Goal: Check status: Check status

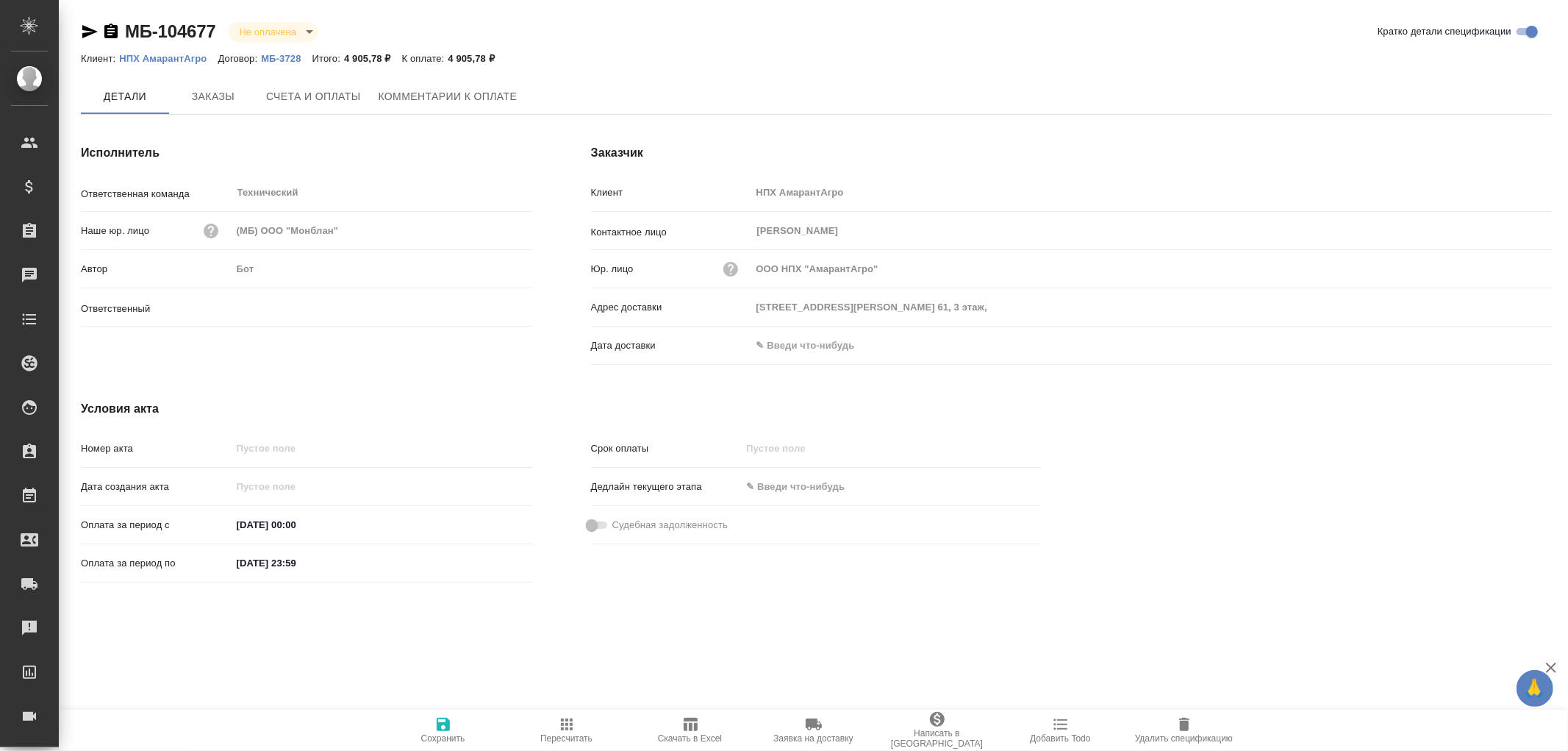
type input "Усманова Ольга"
click at [307, 97] on span "Счета и оплаты" at bounding box center [313, 98] width 94 height 18
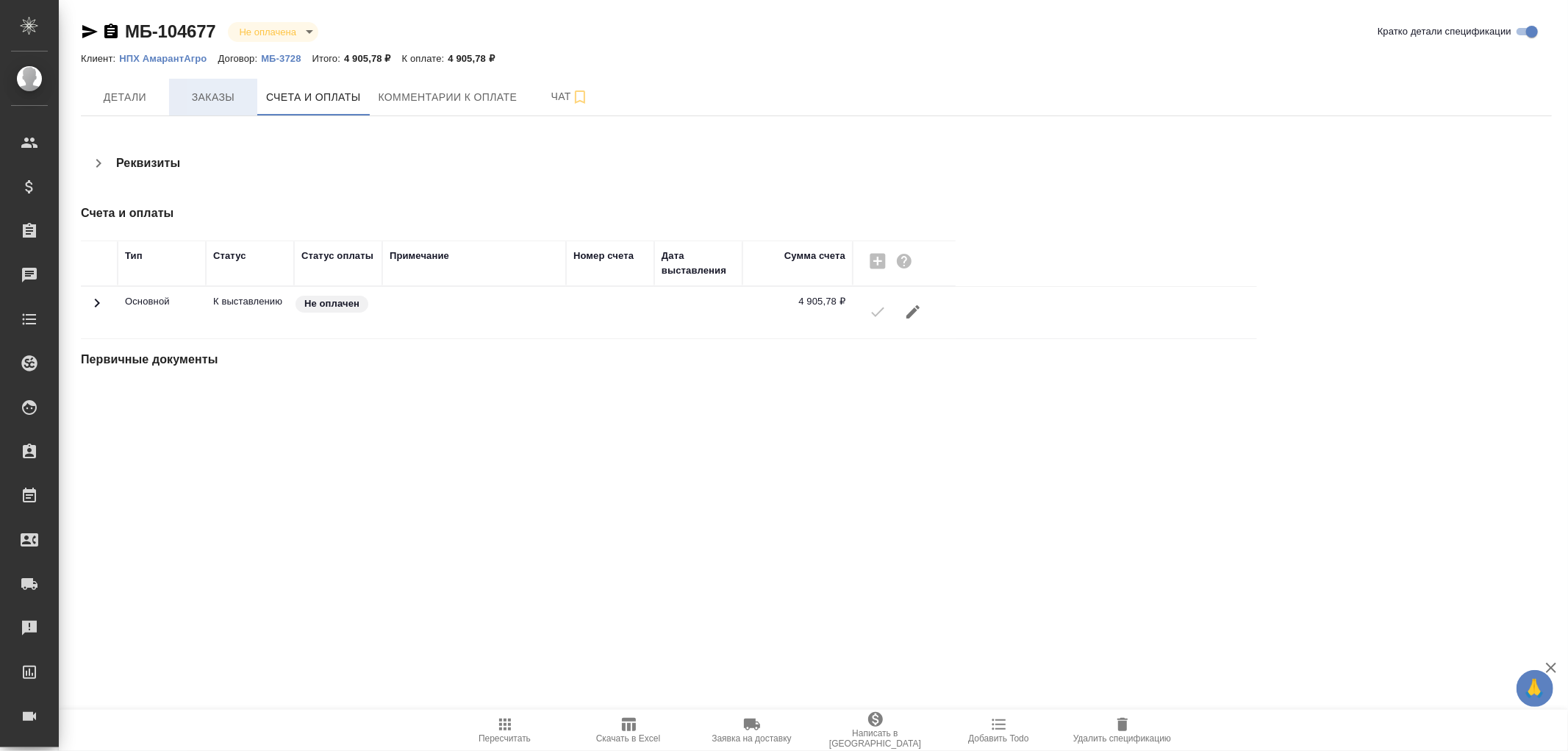
click at [216, 97] on span "Заказы" at bounding box center [214, 98] width 71 height 18
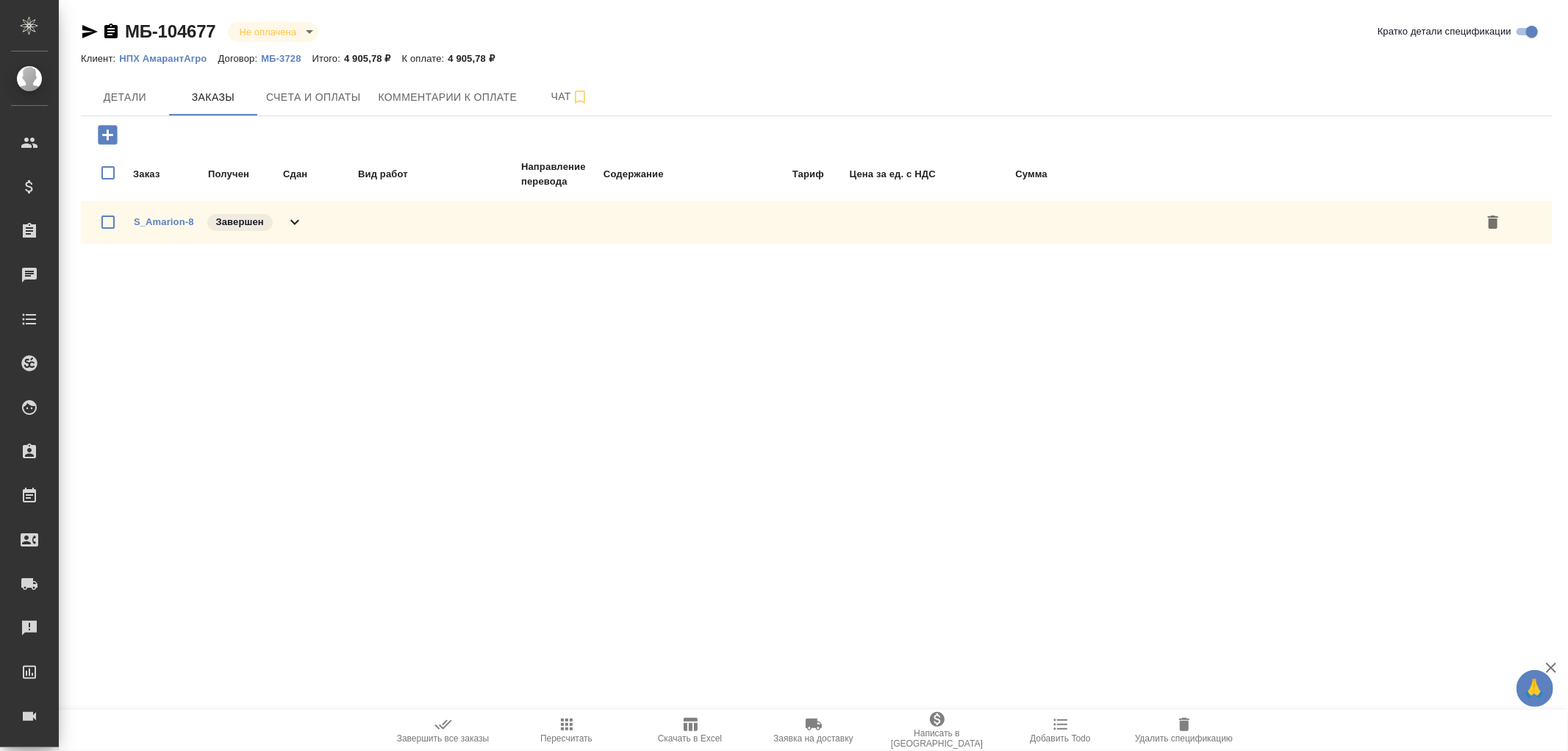
click at [295, 217] on icon at bounding box center [294, 222] width 18 height 18
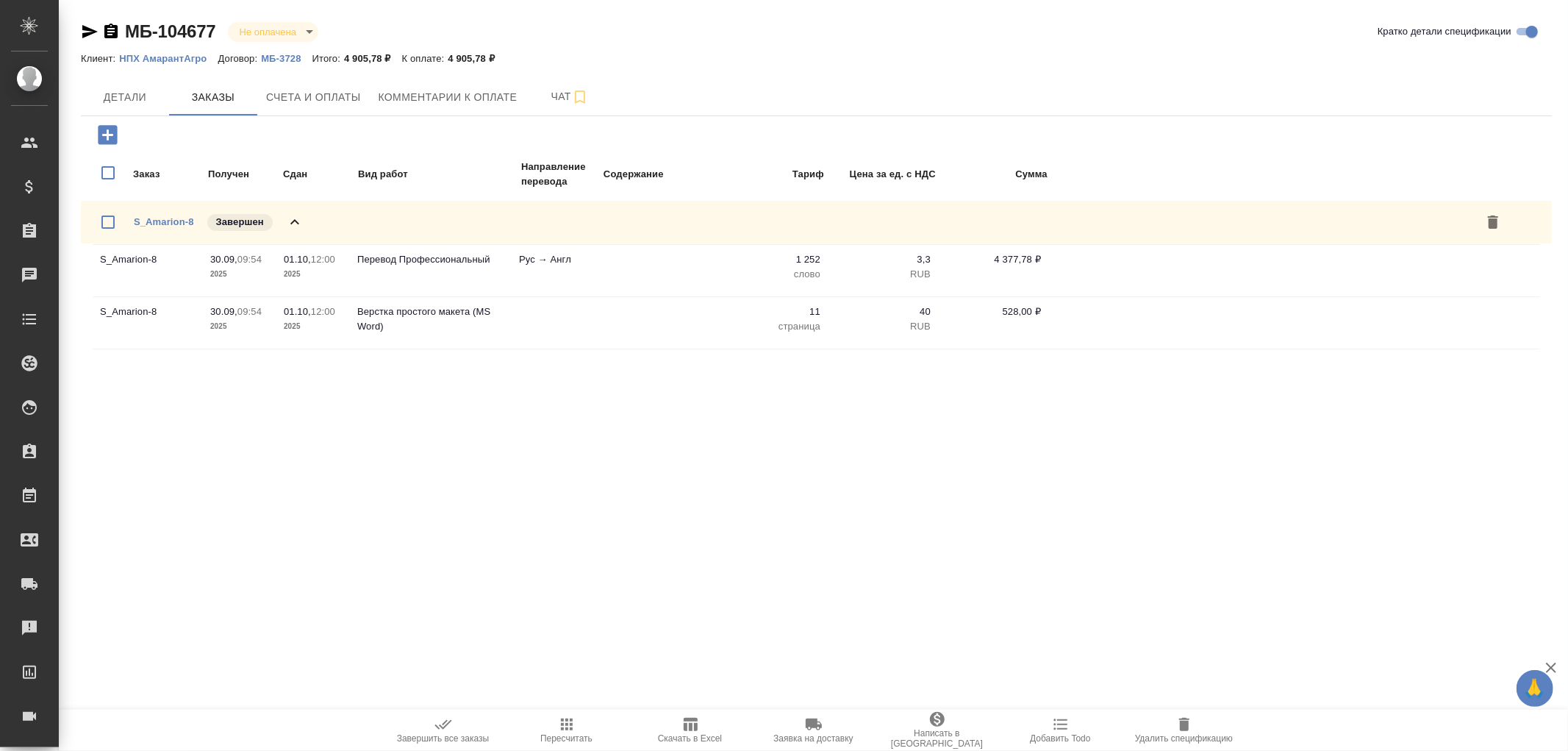
click at [295, 217] on icon at bounding box center [294, 222] width 18 height 18
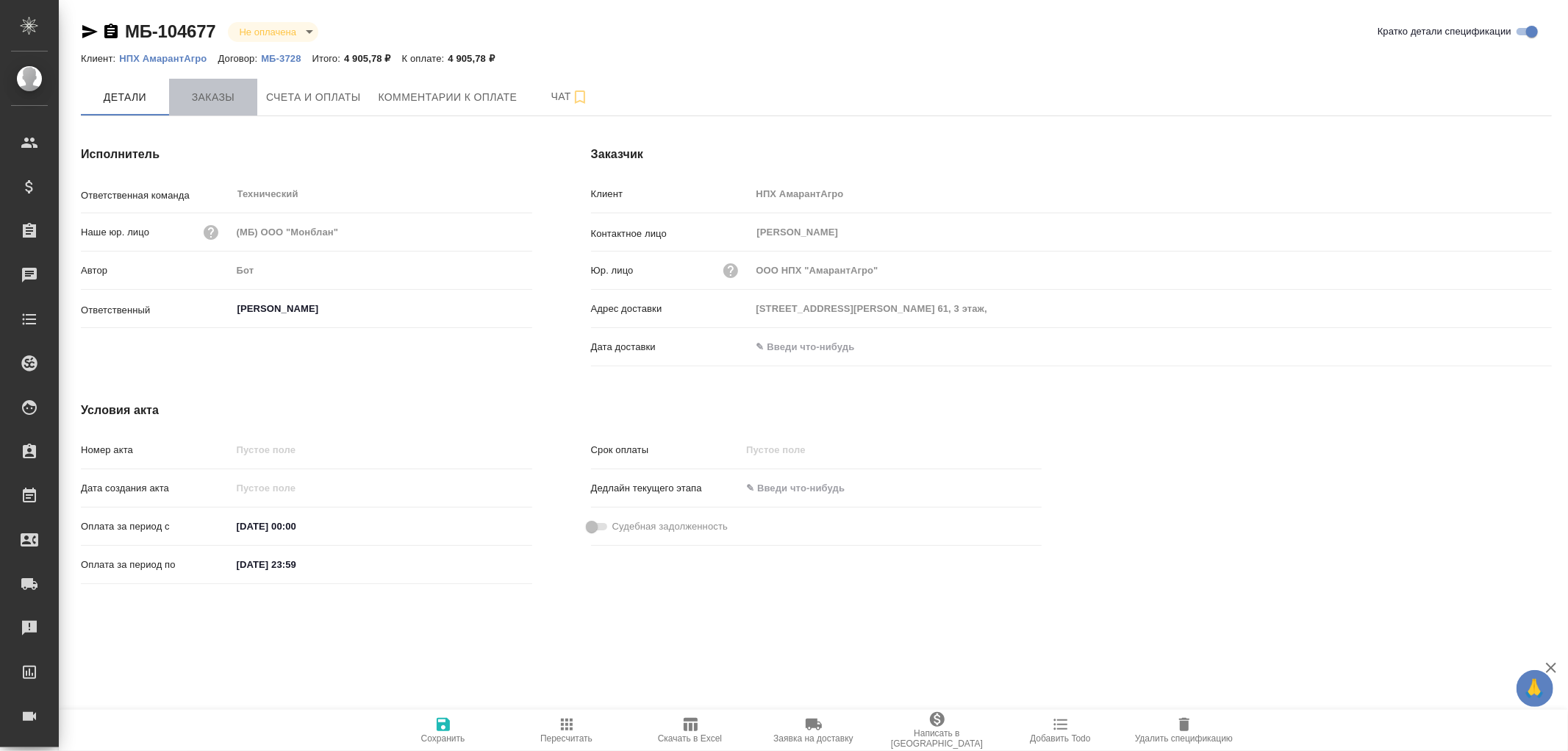
click at [208, 97] on span "Заказы" at bounding box center [214, 98] width 71 height 18
click at [217, 100] on span "Заказы" at bounding box center [214, 98] width 71 height 18
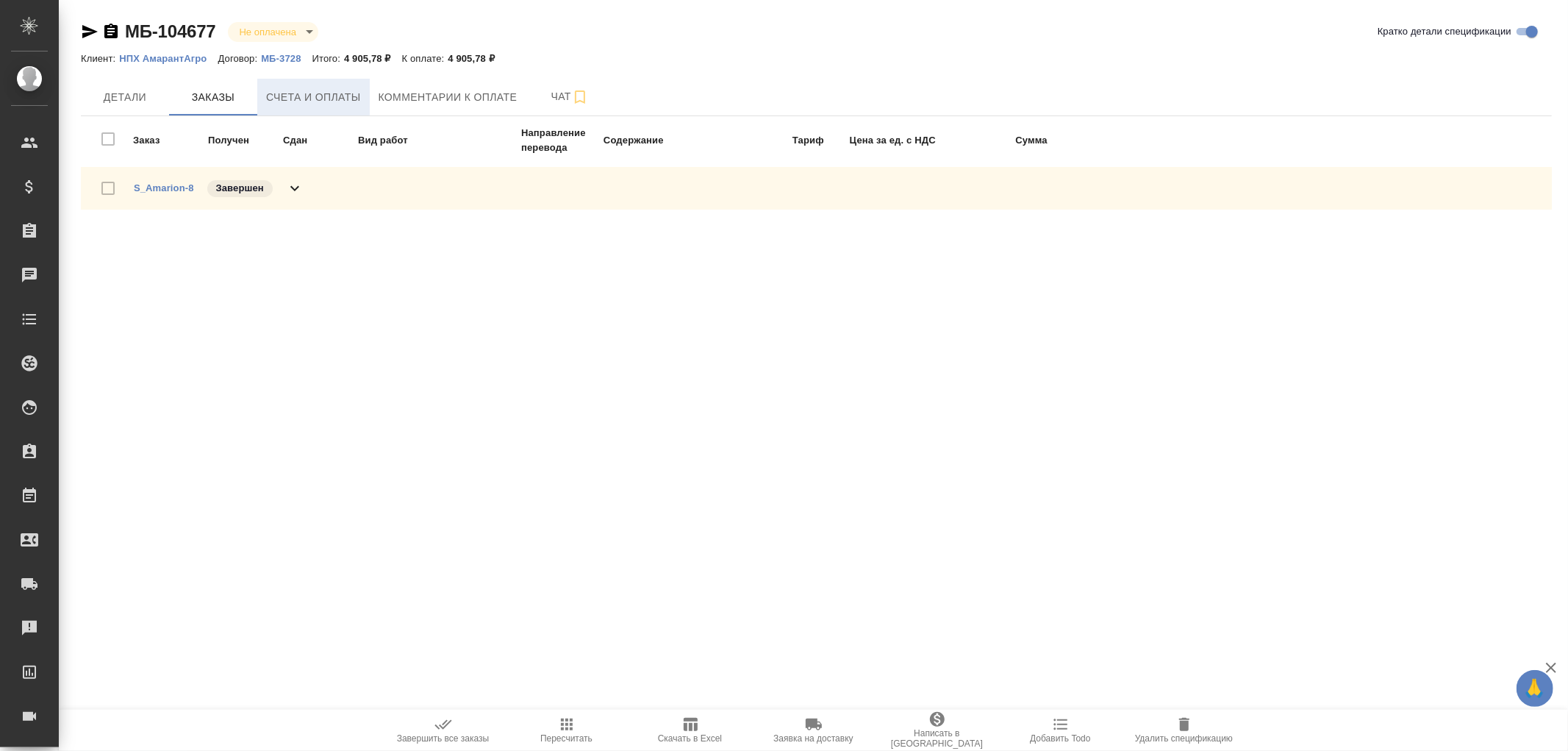
click at [310, 99] on span "Счета и оплаты" at bounding box center [313, 98] width 94 height 18
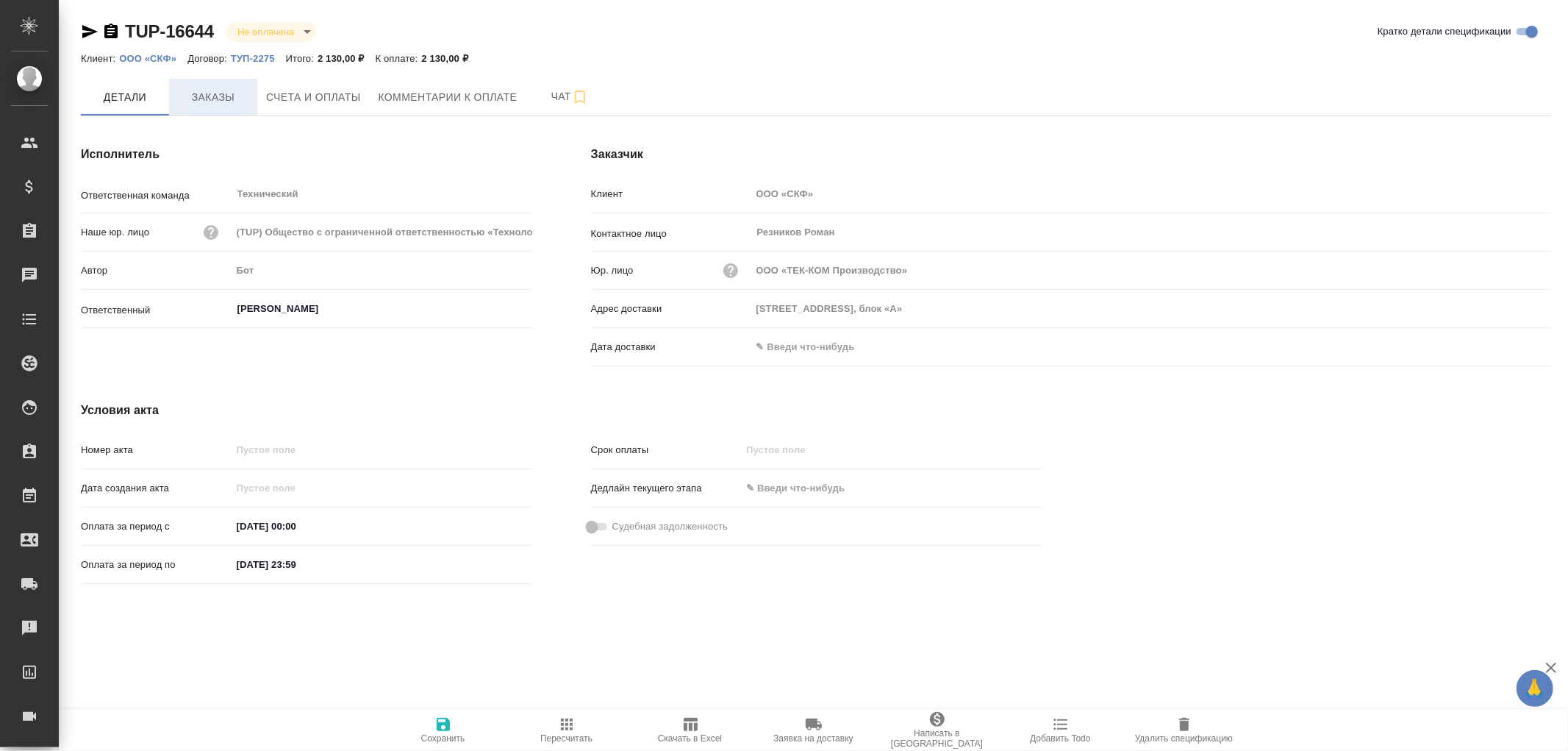
click at [211, 91] on span "Заказы" at bounding box center [214, 98] width 71 height 18
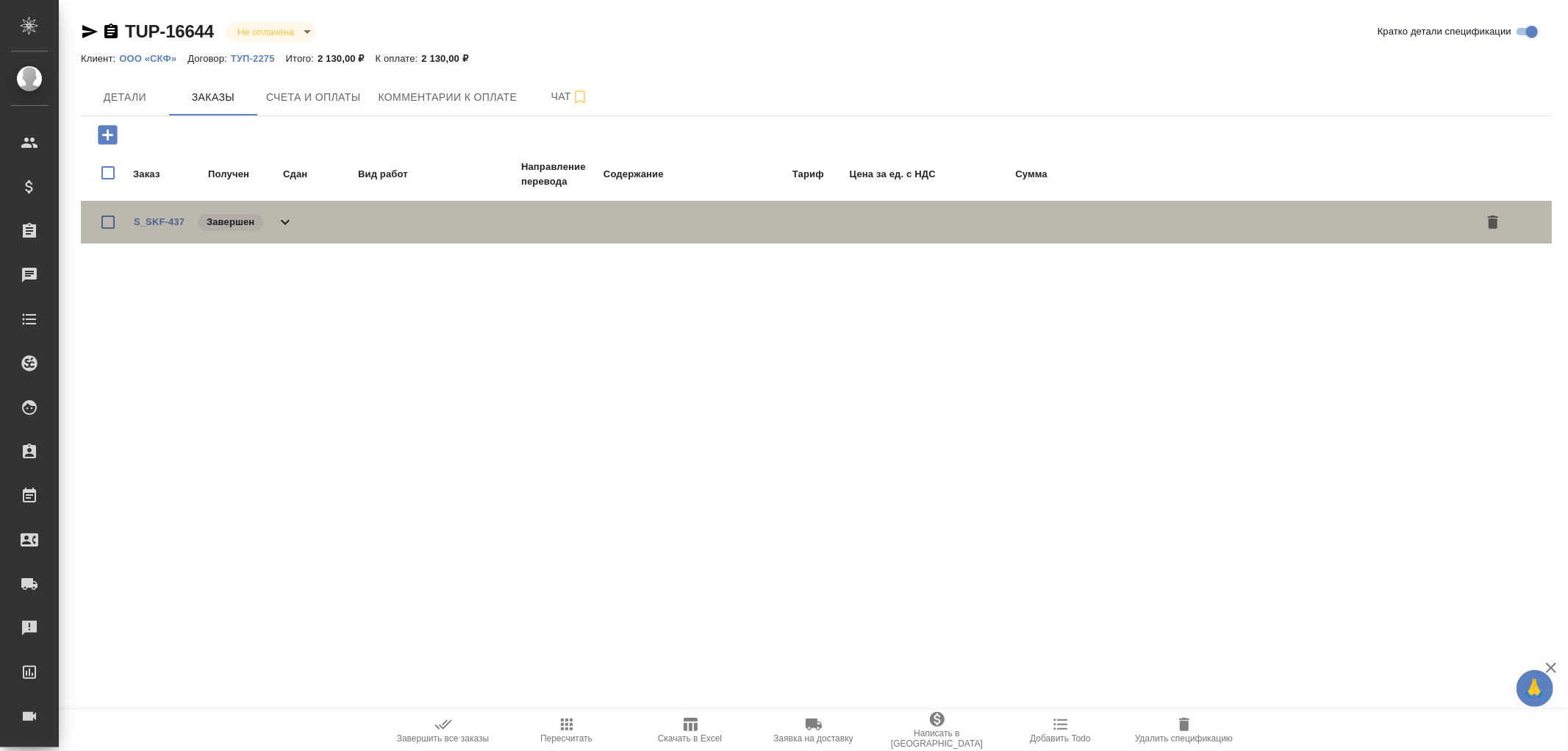
click at [289, 218] on icon at bounding box center [285, 222] width 18 height 18
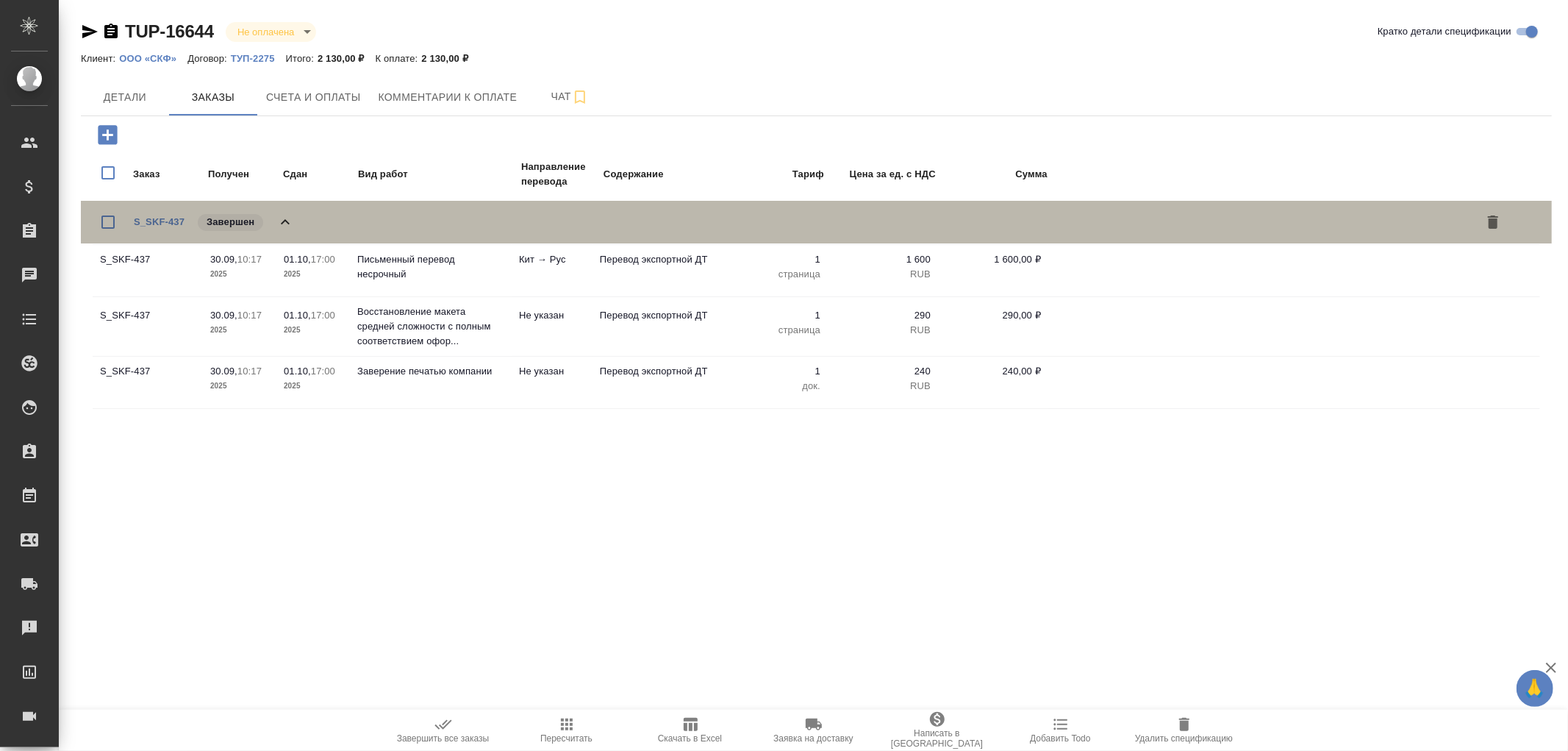
click at [289, 218] on icon at bounding box center [285, 222] width 18 height 18
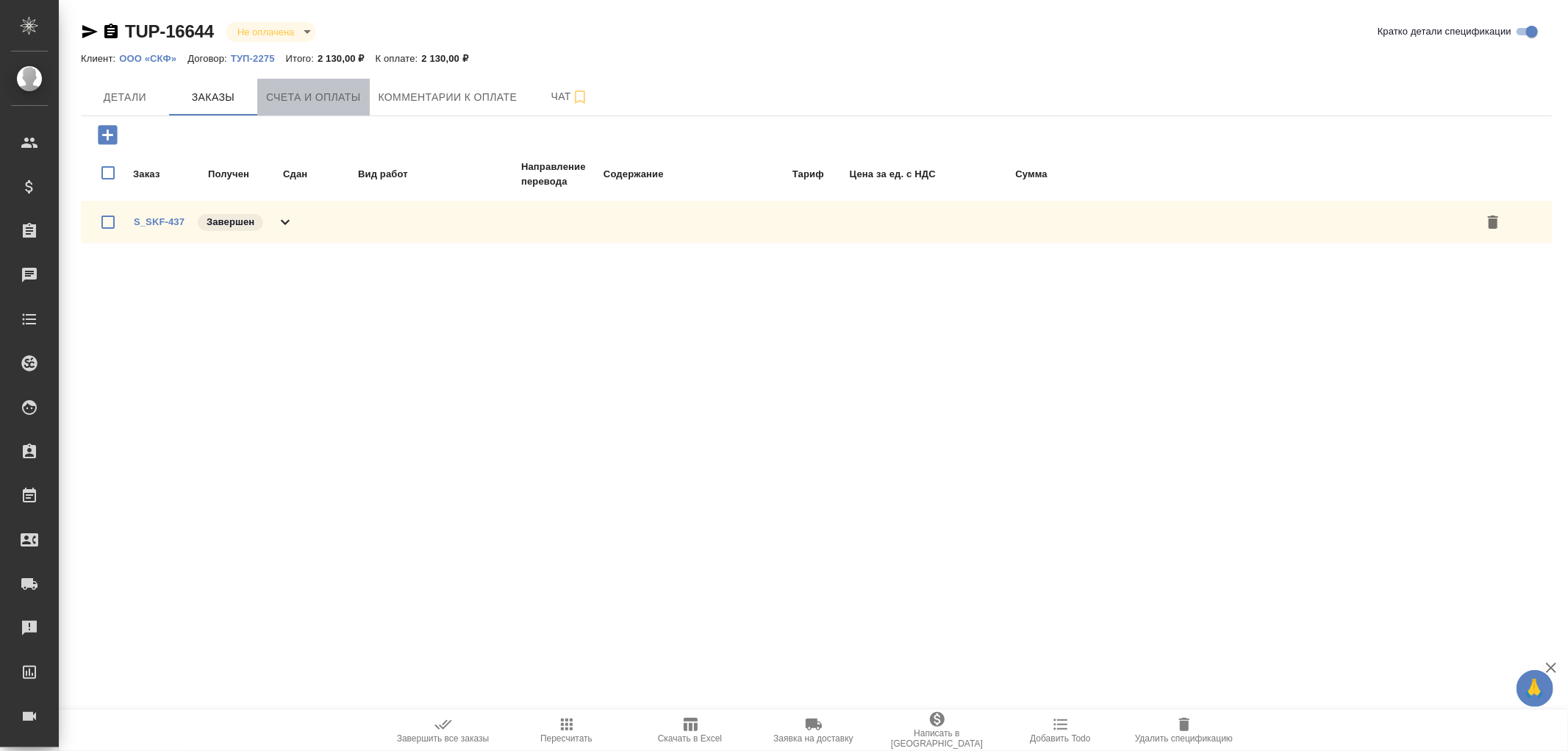
click at [346, 106] on button "Счета и оплаты" at bounding box center [313, 97] width 112 height 37
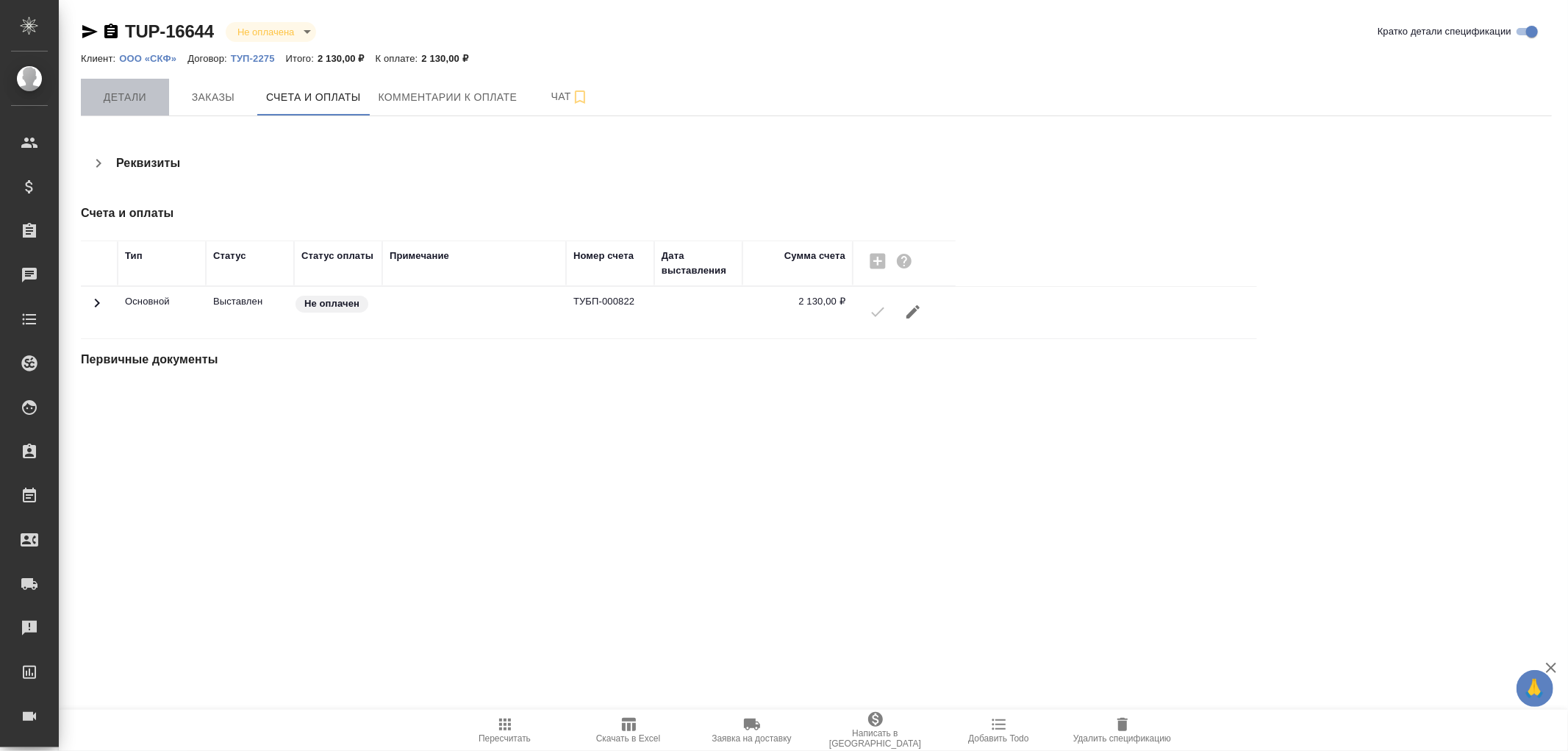
click at [121, 97] on span "Детали" at bounding box center [125, 98] width 71 height 18
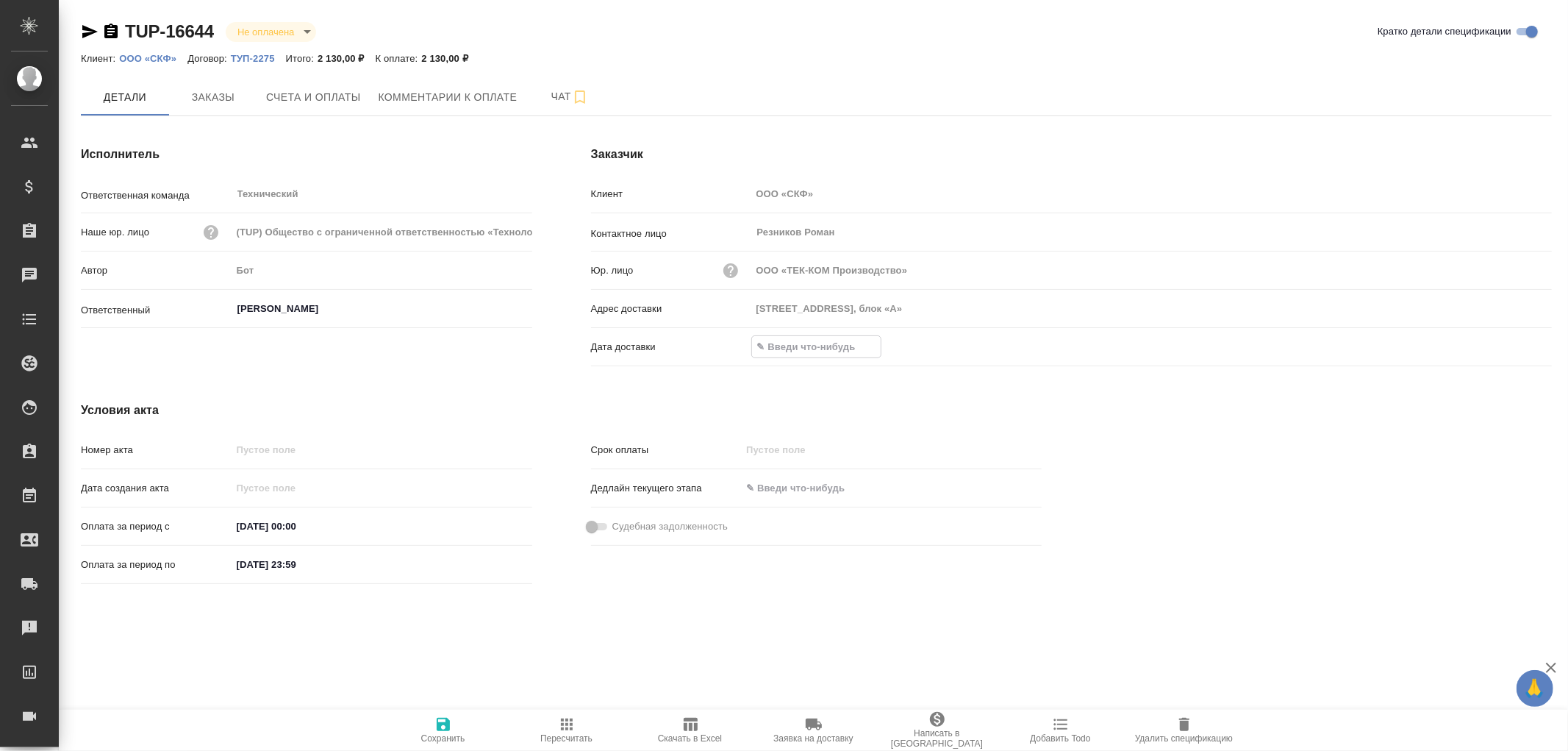
click at [834, 347] on input "text" at bounding box center [816, 347] width 128 height 22
click at [1517, 348] on icon "button" at bounding box center [1509, 345] width 18 height 18
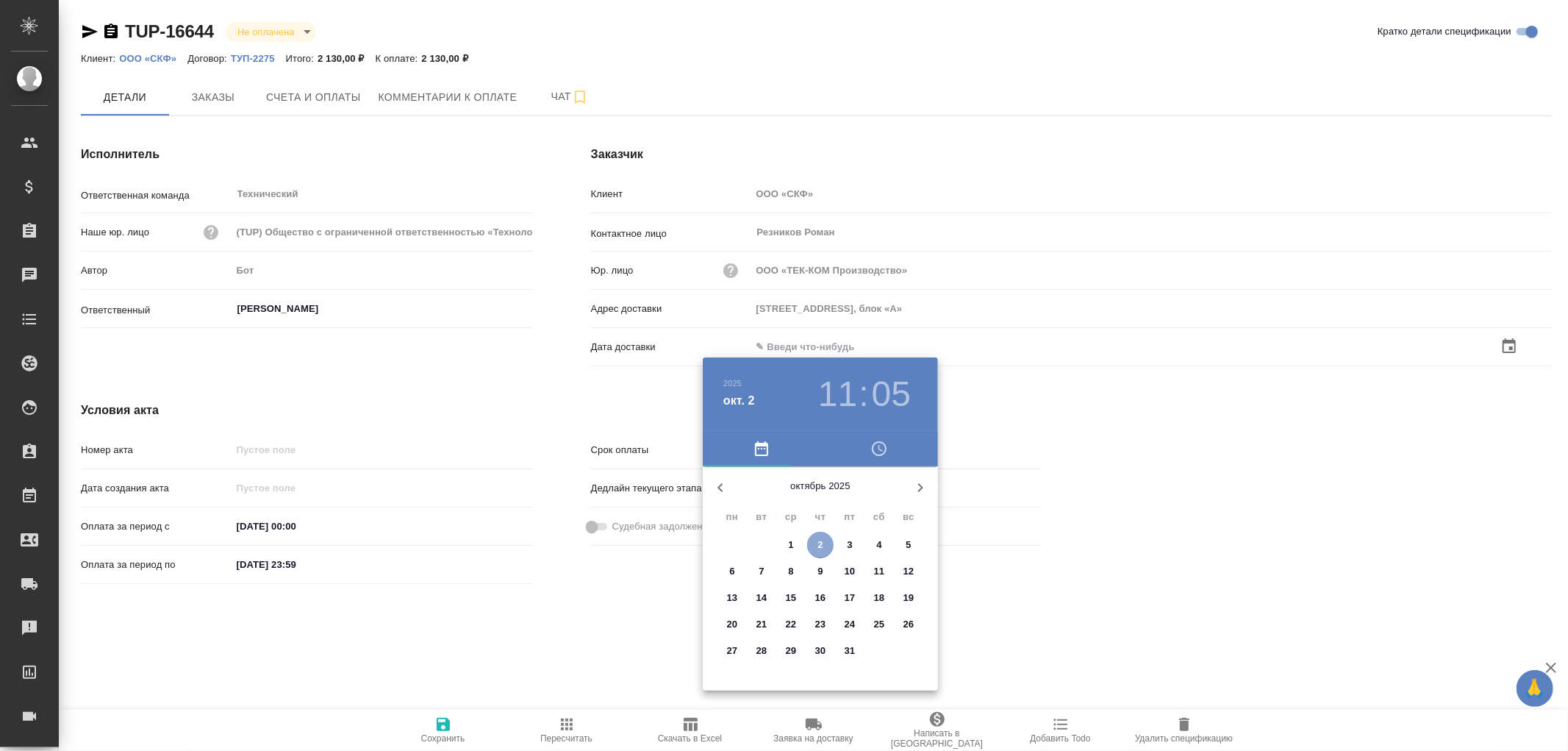
click at [814, 543] on span "2" at bounding box center [820, 545] width 26 height 15
type input "[DATE] 11:05"
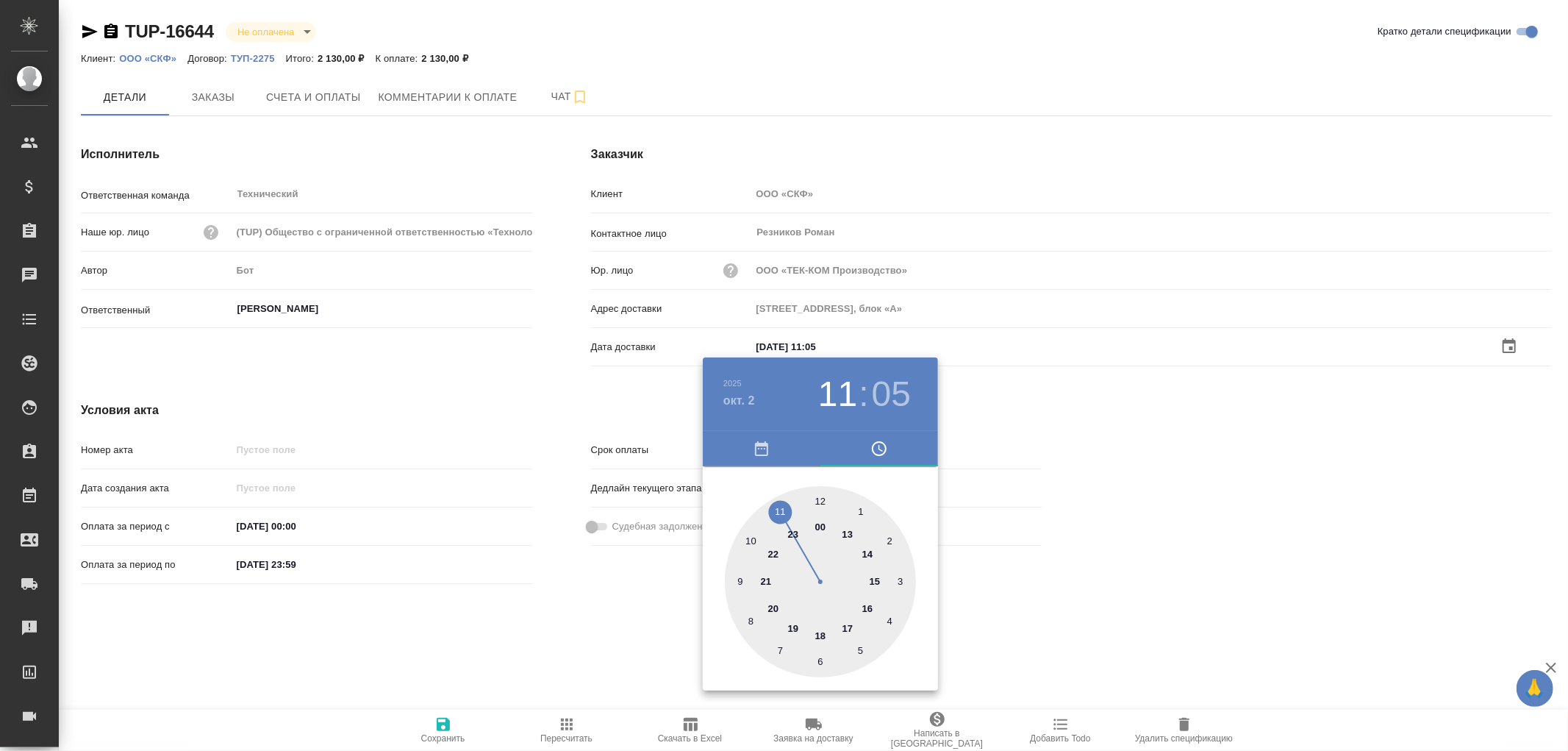
click at [446, 733] on div at bounding box center [784, 375] width 1568 height 751
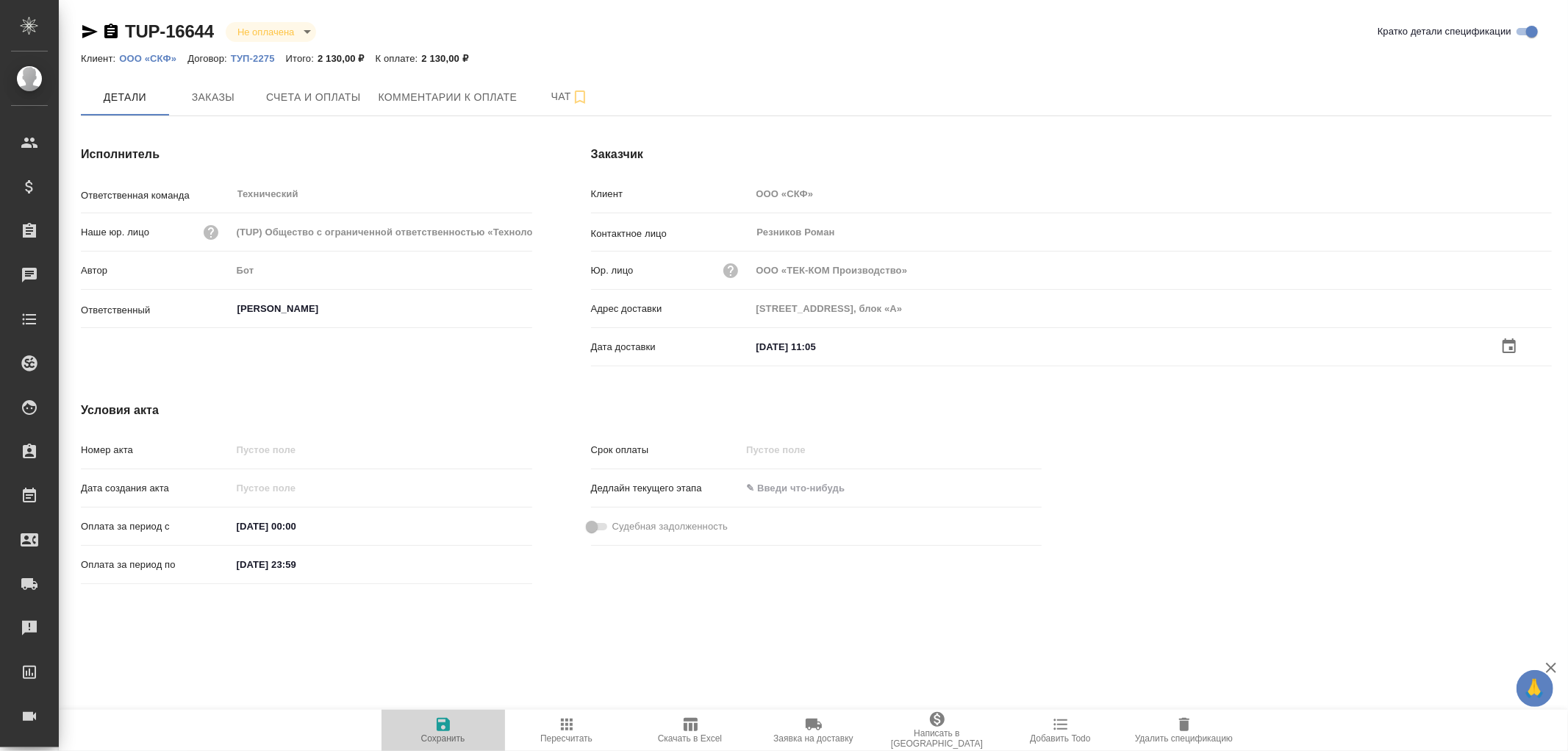
click at [444, 725] on icon "button" at bounding box center [443, 724] width 13 height 13
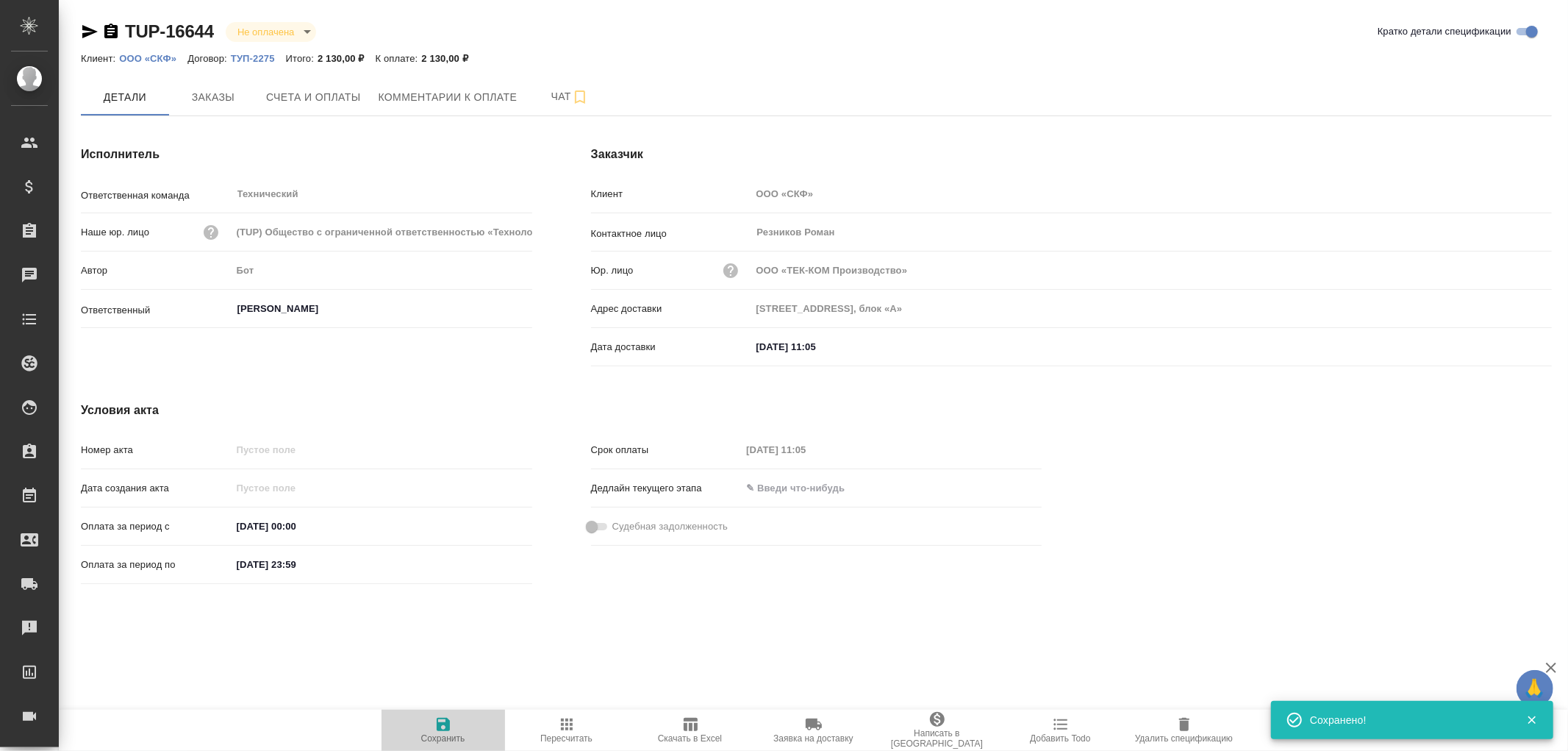
click at [444, 725] on icon "button" at bounding box center [443, 724] width 13 height 13
